Goal: Transaction & Acquisition: Purchase product/service

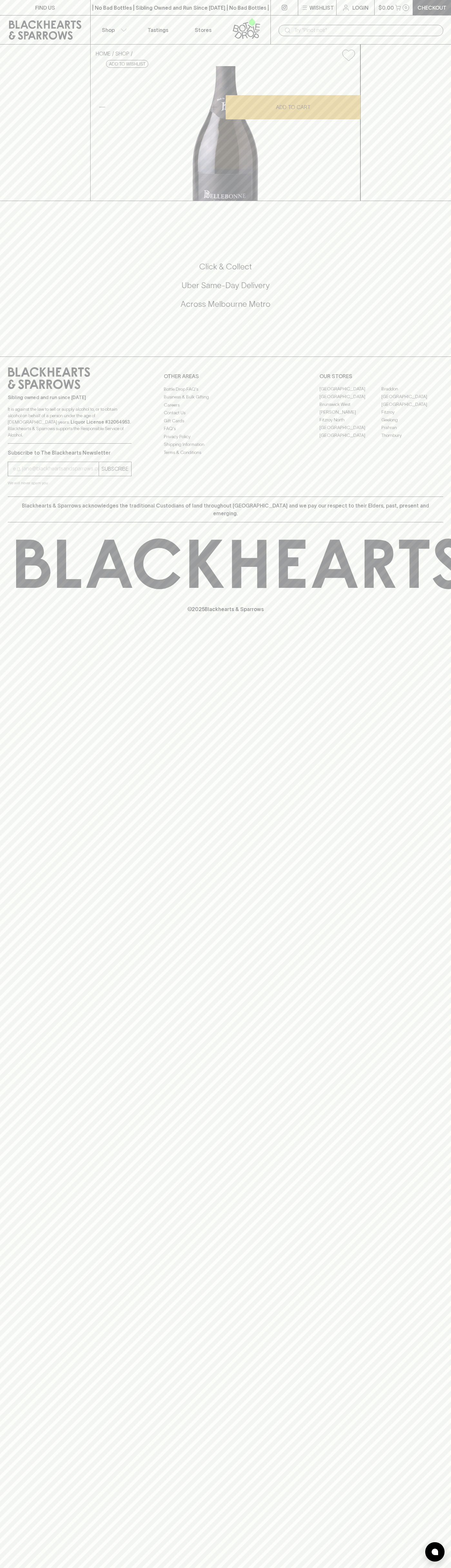
click at [335, 13] on button "Wishlist" at bounding box center [317, 8] width 38 height 15
click at [445, 706] on div at bounding box center [226, 784] width 451 height 1568
click at [155, 1568] on html "FIND US | No Bad Bottles | Sibling Owned and Run Since 2006 | No Bad Bottles | …" at bounding box center [226, 784] width 451 height 1568
click at [18, 1016] on div at bounding box center [226, 784] width 451 height 1568
